Goal: Information Seeking & Learning: Understand process/instructions

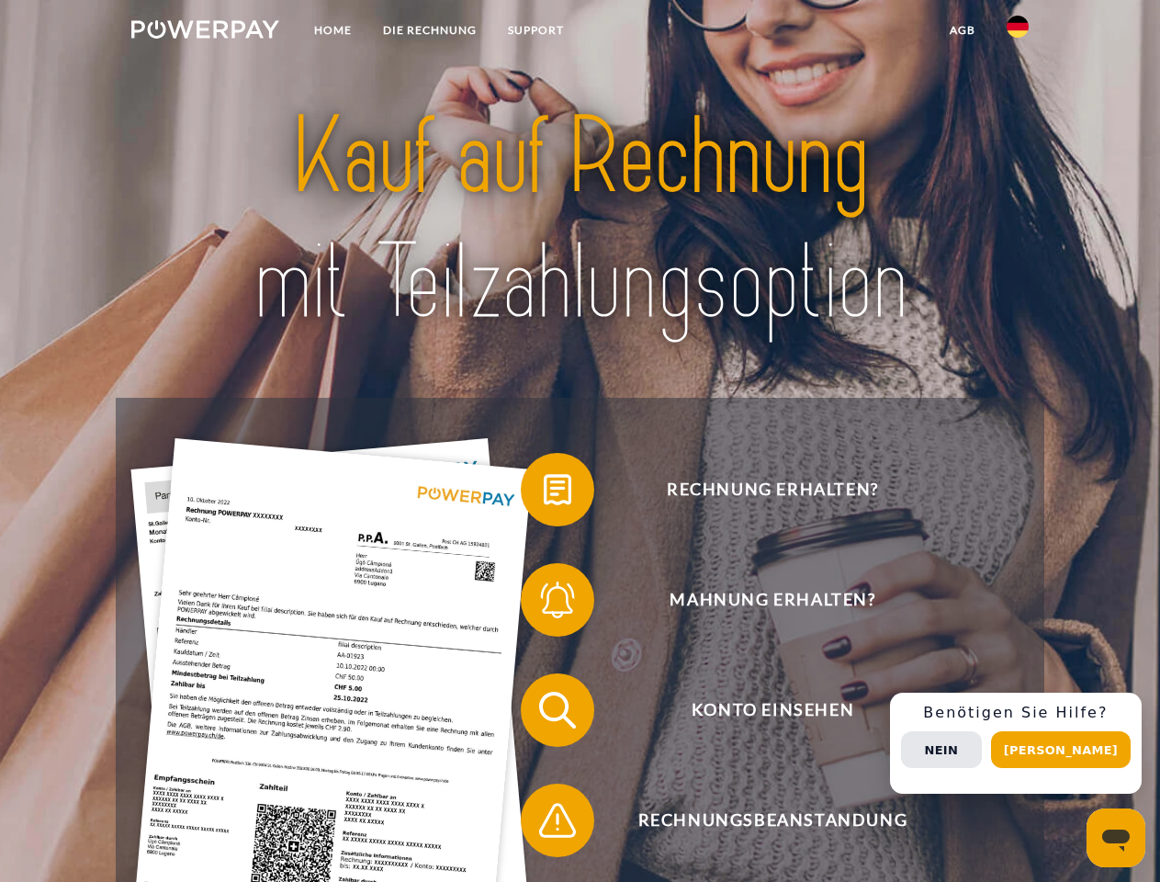
click at [205, 32] on img at bounding box center [205, 29] width 148 height 18
click at [1017, 32] on img at bounding box center [1017, 27] width 22 height 22
click at [961, 30] on link "agb" at bounding box center [962, 30] width 57 height 33
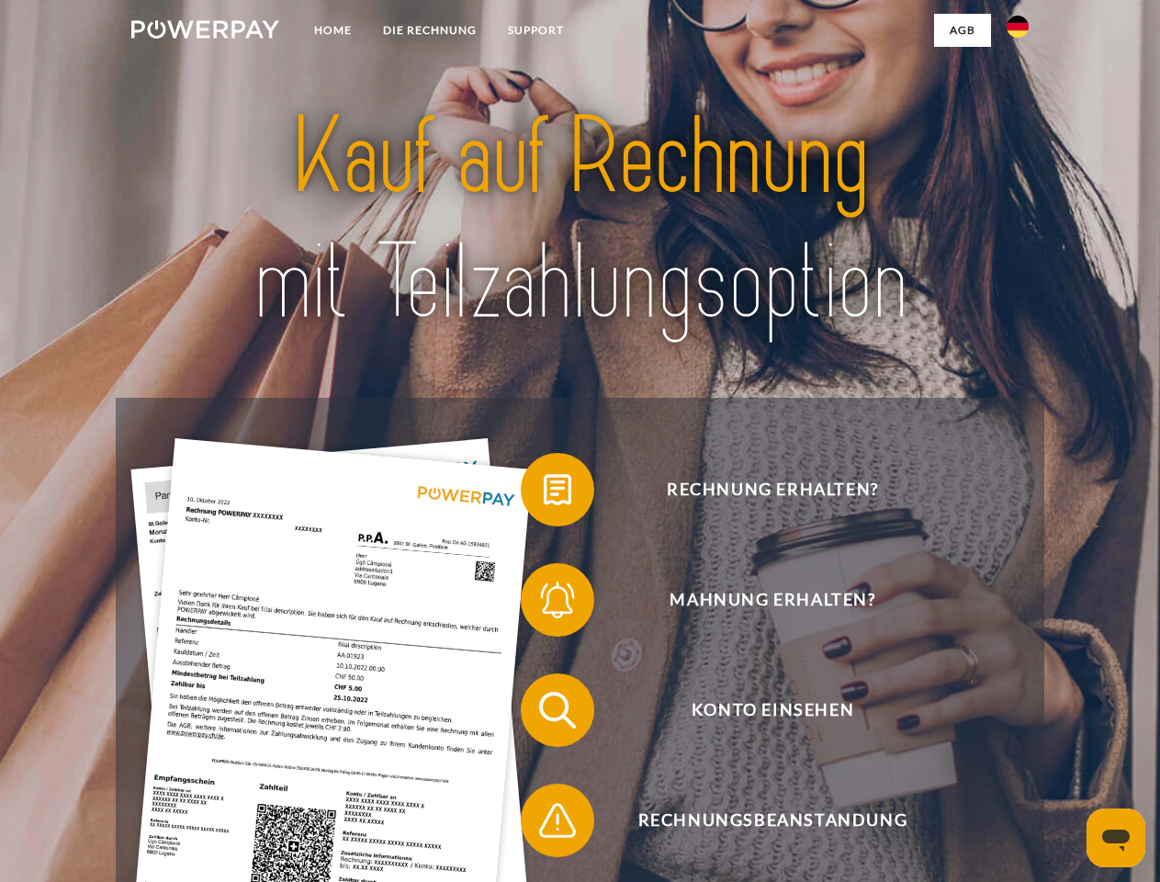
click at [544, 493] on span at bounding box center [530, 490] width 92 height 92
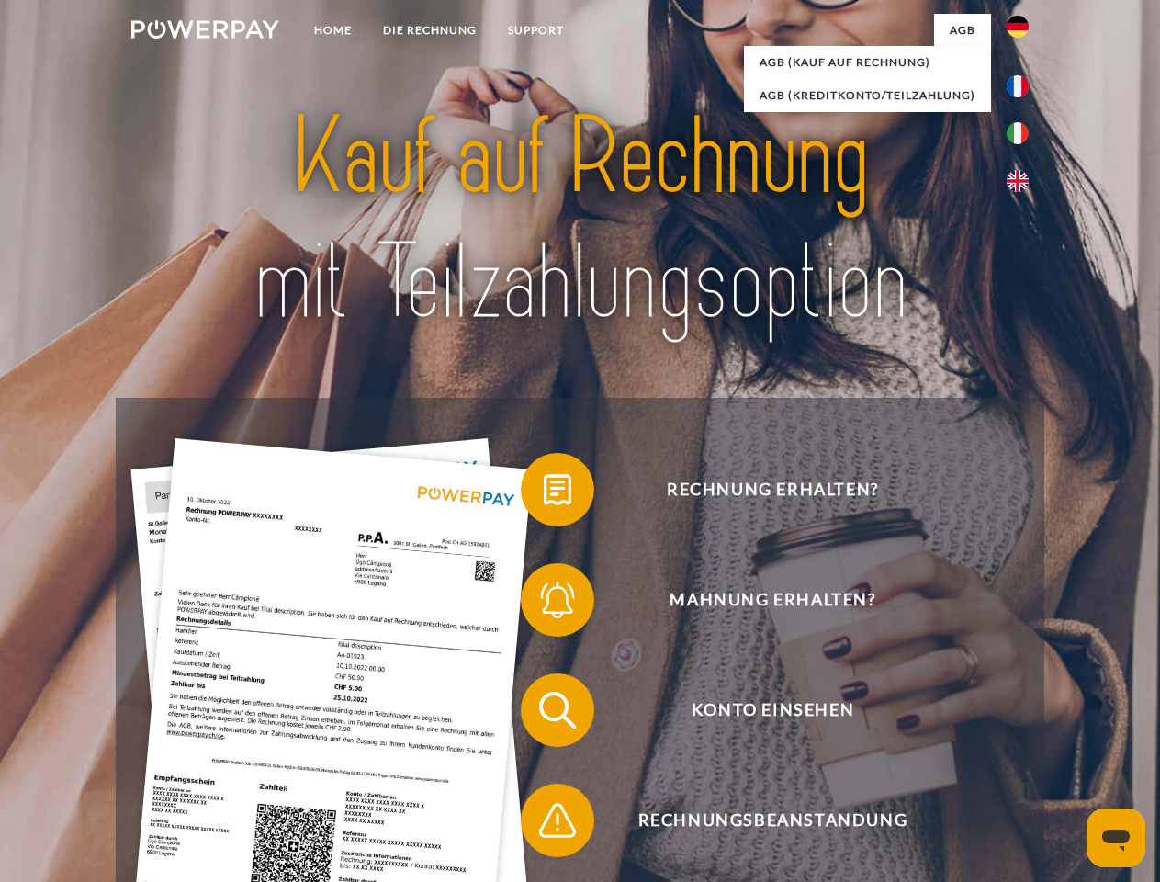
click at [544, 603] on div "Rechnung erhalten? Mahnung erhalten? Konto einsehen" at bounding box center [579, 765] width 927 height 735
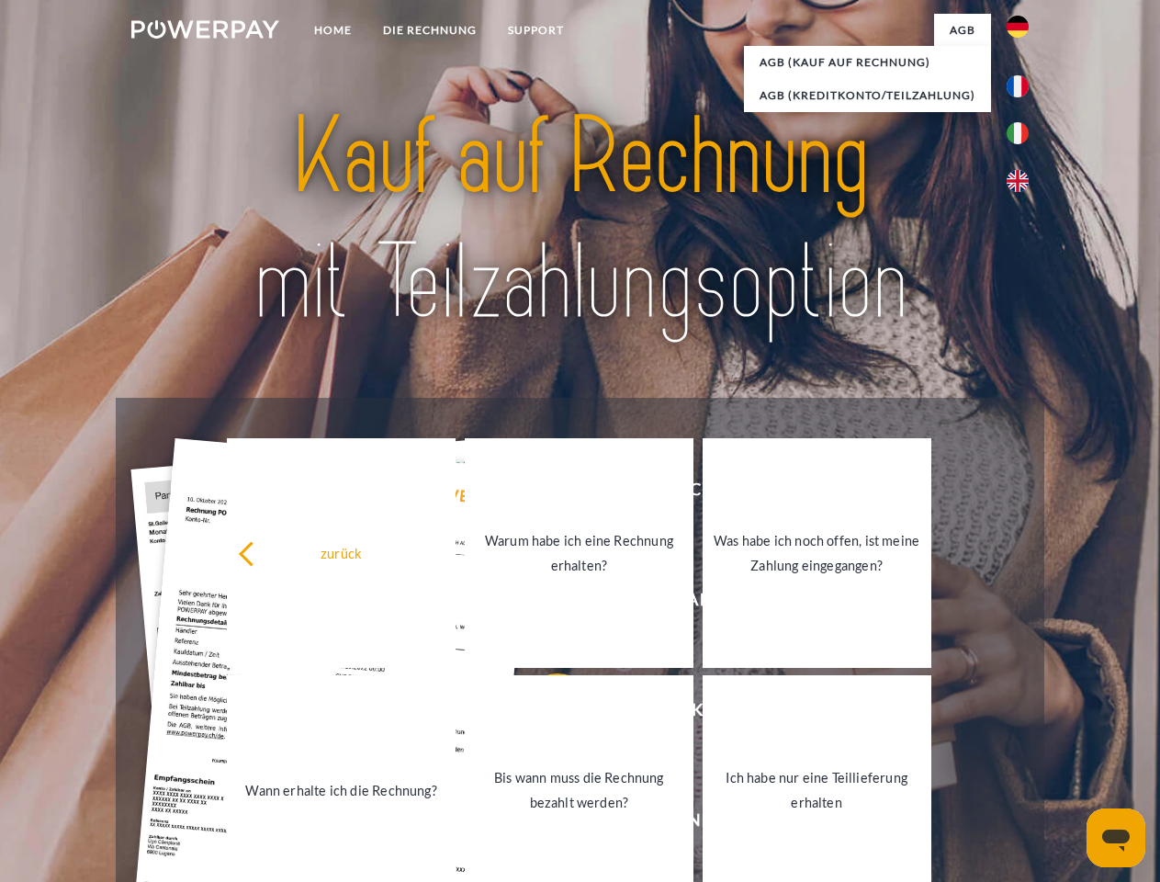
click at [544, 713] on link "Bis wann muss die Rechnung bezahlt werden?" at bounding box center [579, 790] width 229 height 230
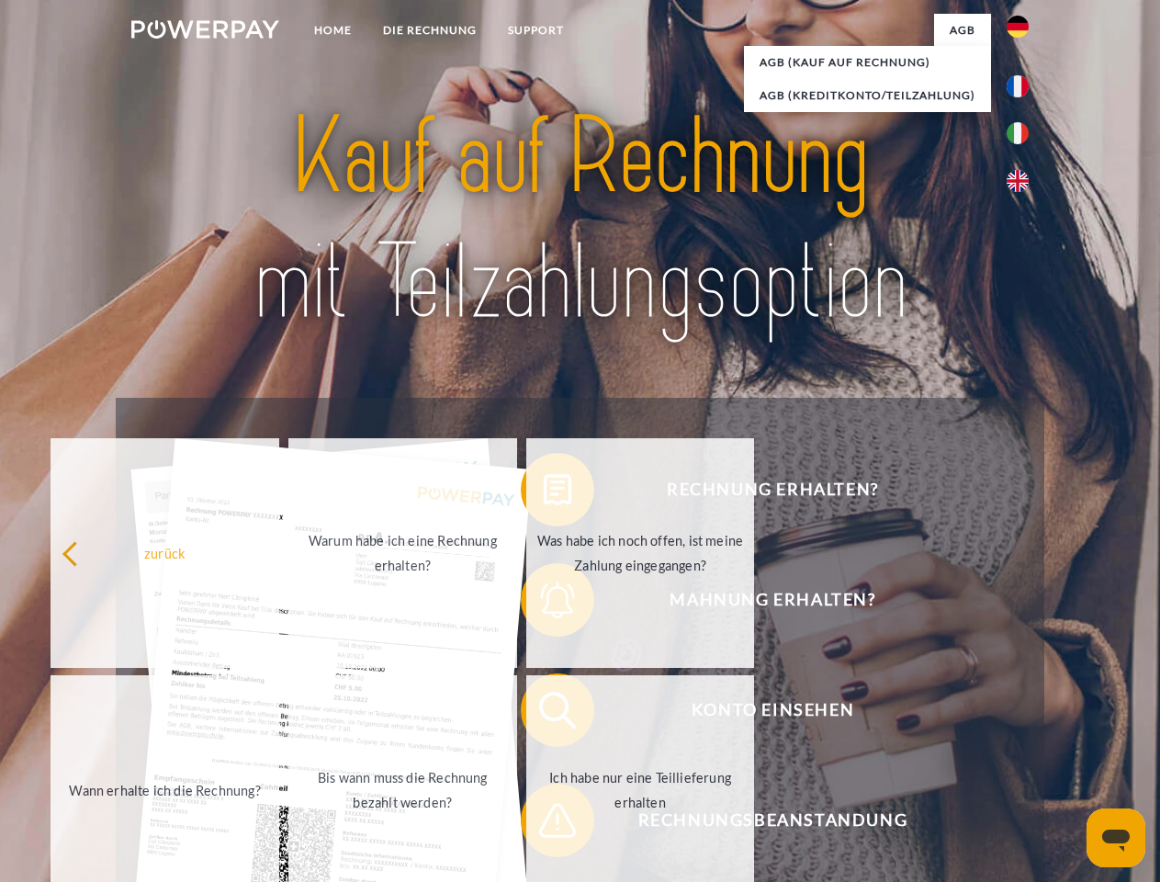
click at [544, 824] on link "Ich habe nur eine Teillieferung erhalten" at bounding box center [640, 790] width 229 height 230
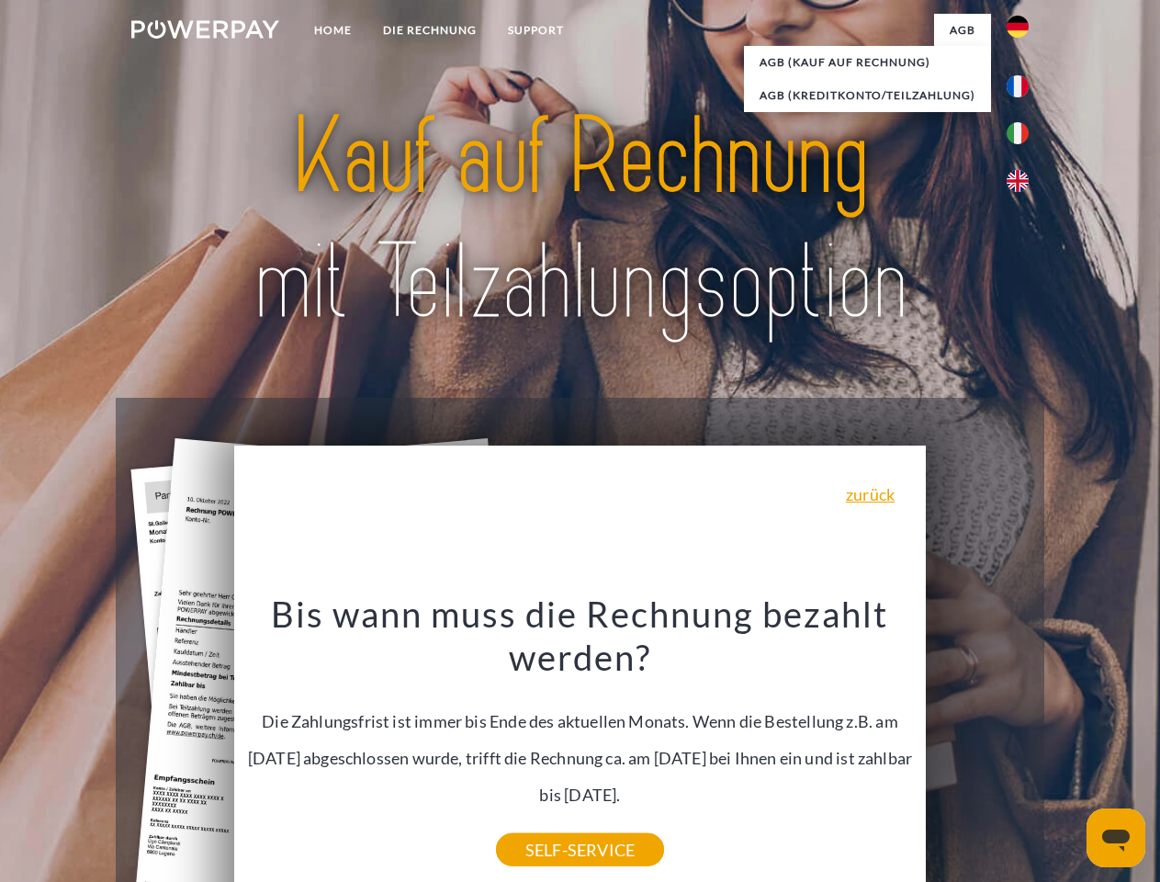
click at [1022, 743] on div "Rechnung erhalten? Mahnung erhalten? Konto einsehen" at bounding box center [579, 765] width 927 height 735
click at [977, 747] on span "Konto einsehen" at bounding box center [772, 709] width 450 height 73
click at [1067, 749] on header "Home DIE RECHNUNG SUPPORT" at bounding box center [580, 634] width 1160 height 1268
